Goal: Information Seeking & Learning: Learn about a topic

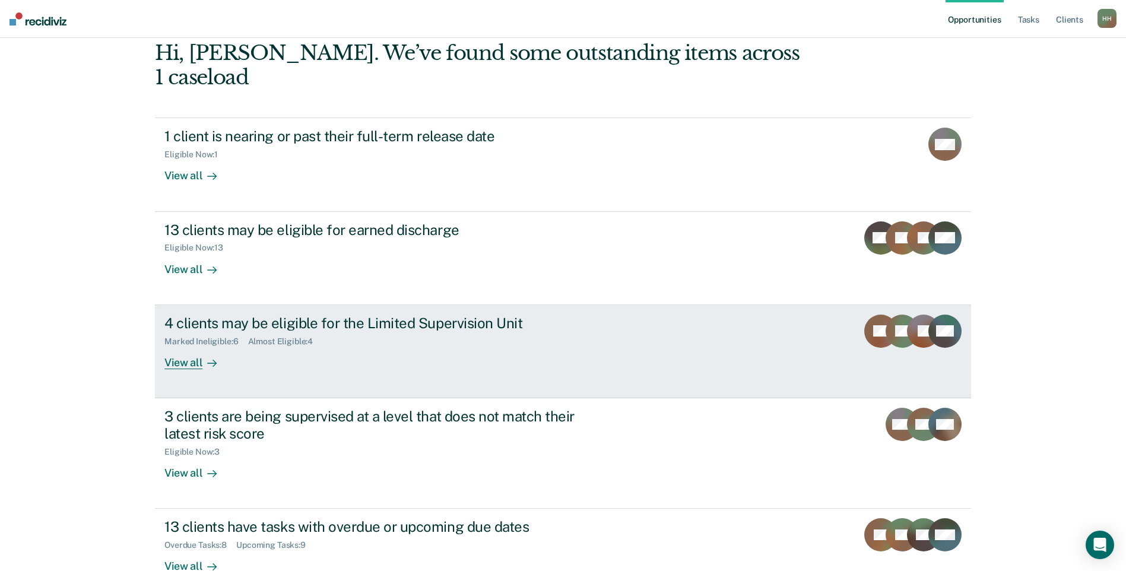
scroll to position [81, 0]
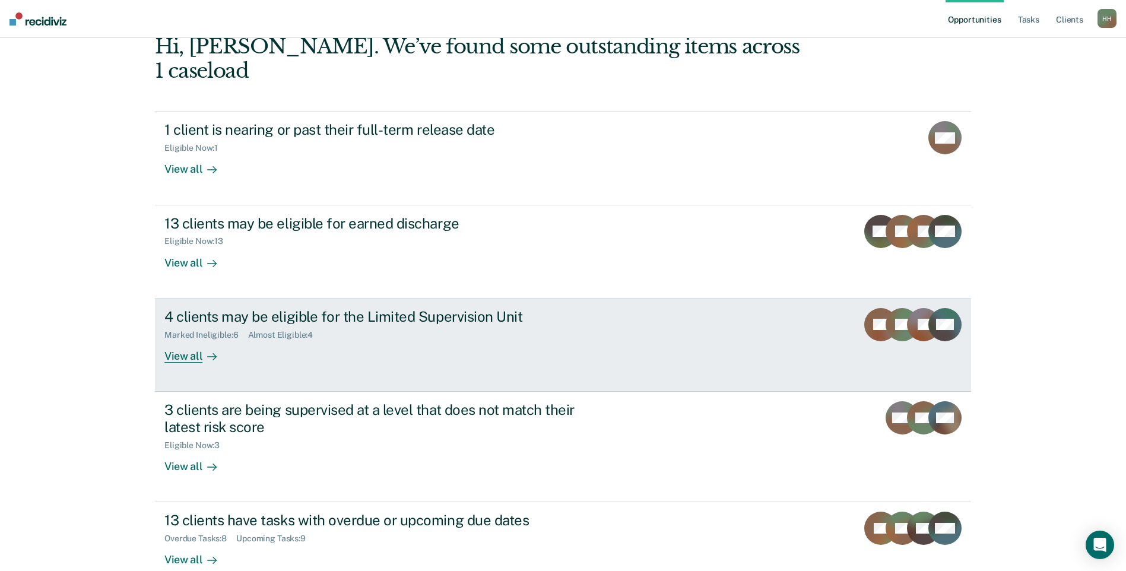
click at [340, 331] on div "4 clients may be eligible for the Limited Supervision Unit Marked Ineligible : …" at bounding box center [386, 335] width 445 height 55
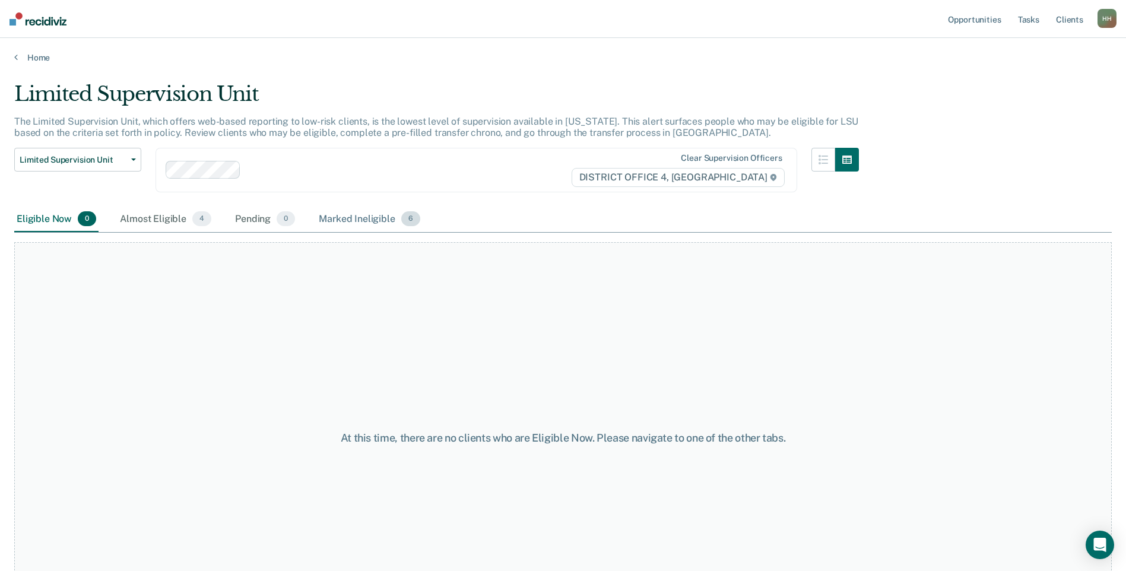
click at [381, 220] on div "Marked Ineligible 6" at bounding box center [369, 220] width 106 height 26
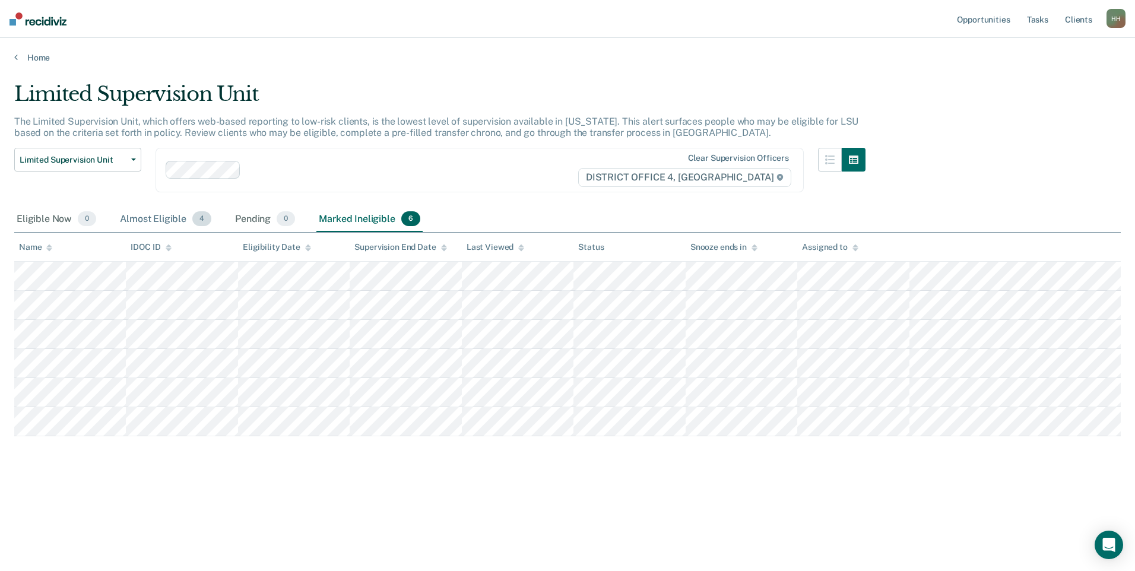
click at [173, 225] on div "Almost Eligible 4" at bounding box center [166, 220] width 96 height 26
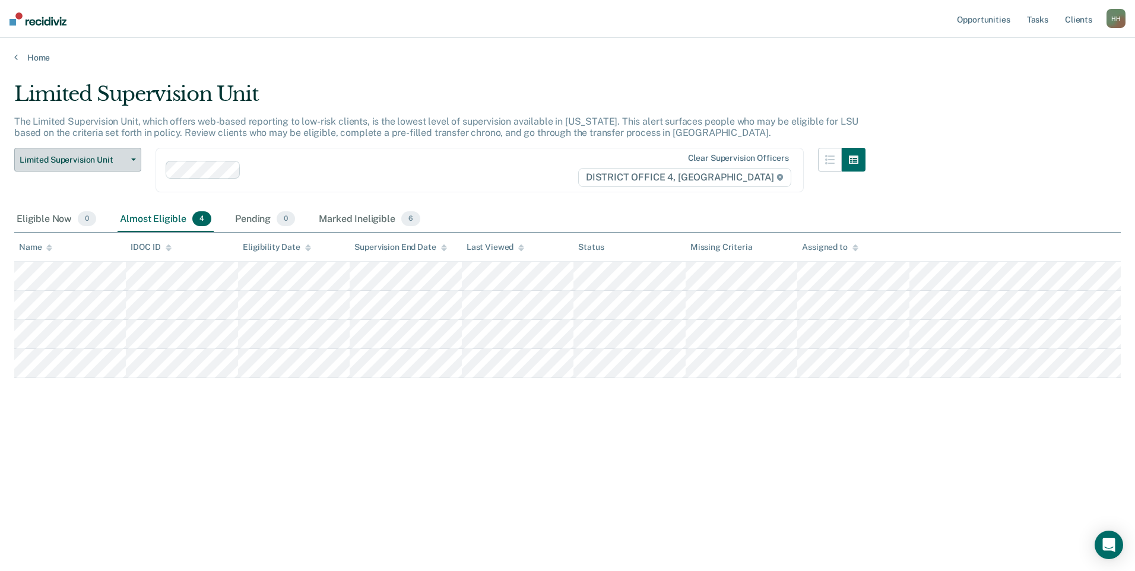
click at [128, 157] on button "Limited Supervision Unit" at bounding box center [77, 160] width 127 height 24
